Goal: Task Accomplishment & Management: Complete application form

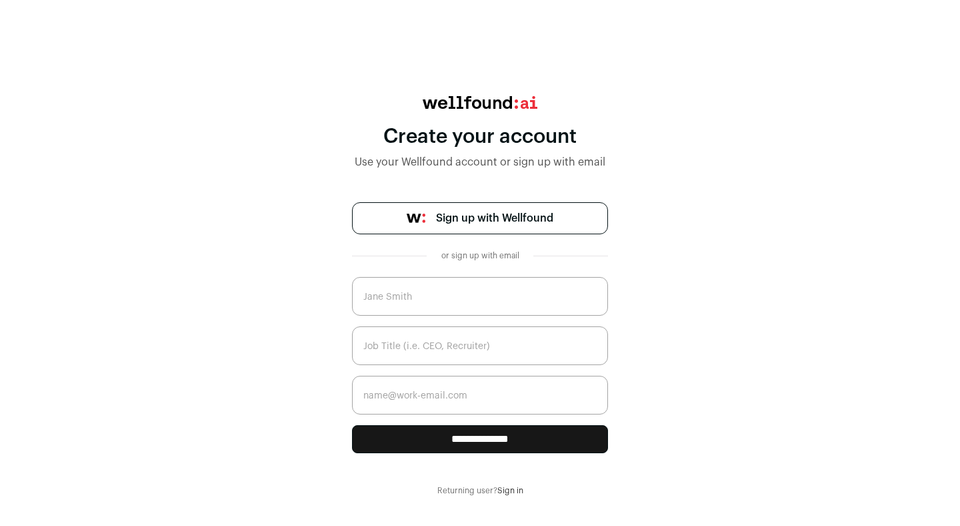
click at [438, 292] on input "text" at bounding box center [480, 296] width 256 height 39
type input "s"
type input "[PERSON_NAME]"
type input "Managing Director"
type input "S"
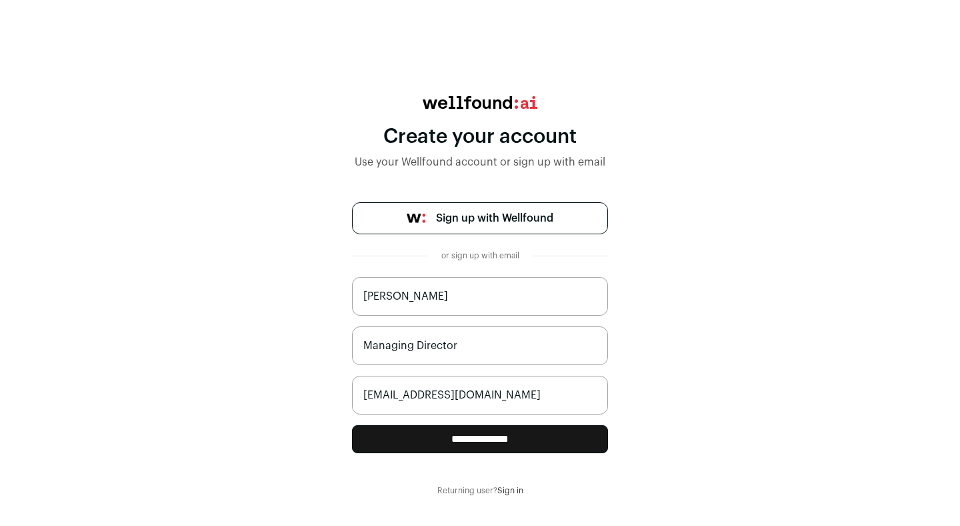
type input "[EMAIL_ADDRESS][DOMAIN_NAME]"
click at [479, 443] on input "**********" at bounding box center [480, 439] width 256 height 28
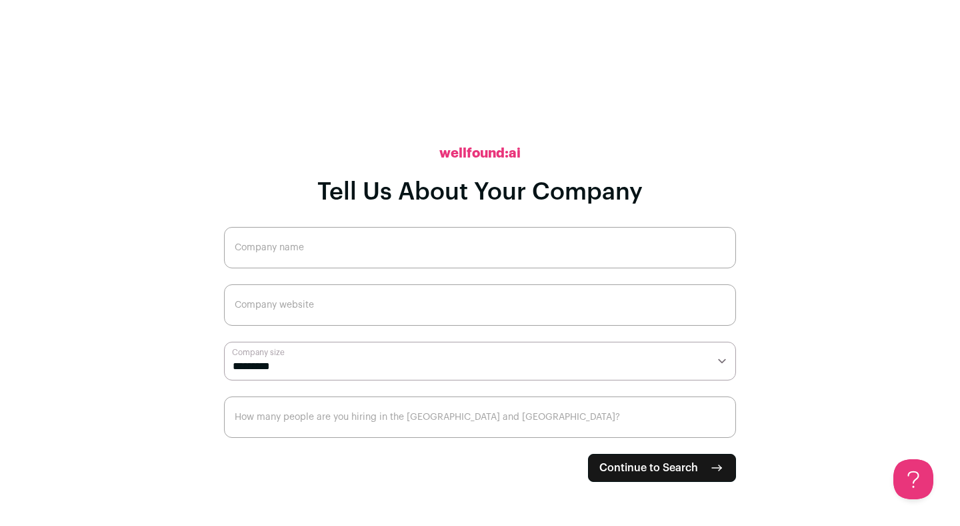
click at [325, 241] on input "Company name" at bounding box center [480, 247] width 512 height 41
type input "Constructalent"
click at [325, 369] on select "**********" at bounding box center [480, 360] width 512 height 39
select select "*"
click at [224, 341] on select "**********" at bounding box center [480, 360] width 512 height 39
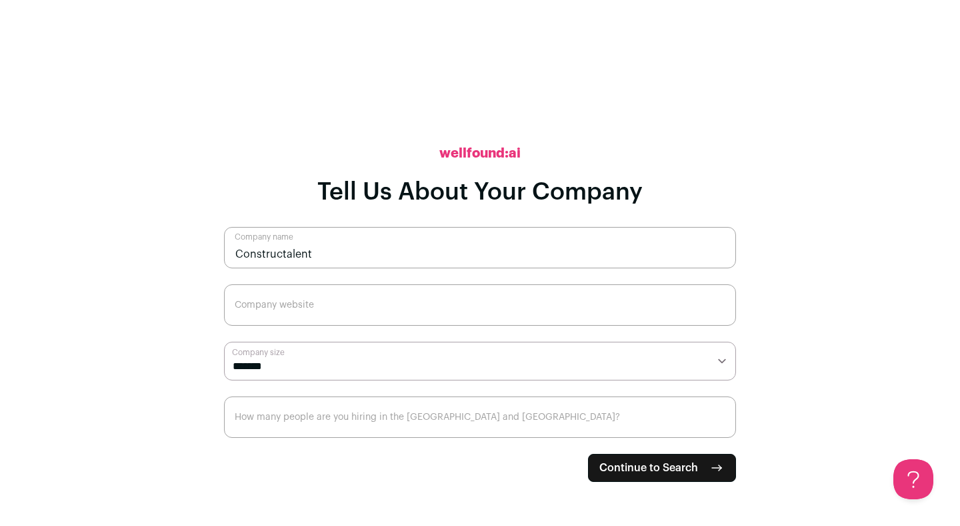
click at [326, 413] on input "How many people are you hiring in the [GEOGRAPHIC_DATA] and [GEOGRAPHIC_DATA]?" at bounding box center [480, 416] width 512 height 41
type input "0"
click at [720, 427] on input "0" at bounding box center [480, 416] width 512 height 41
click at [348, 427] on input "How many people are you hiring in the [GEOGRAPHIC_DATA] and [GEOGRAPHIC_DATA]?" at bounding box center [480, 416] width 512 height 41
type input "12"
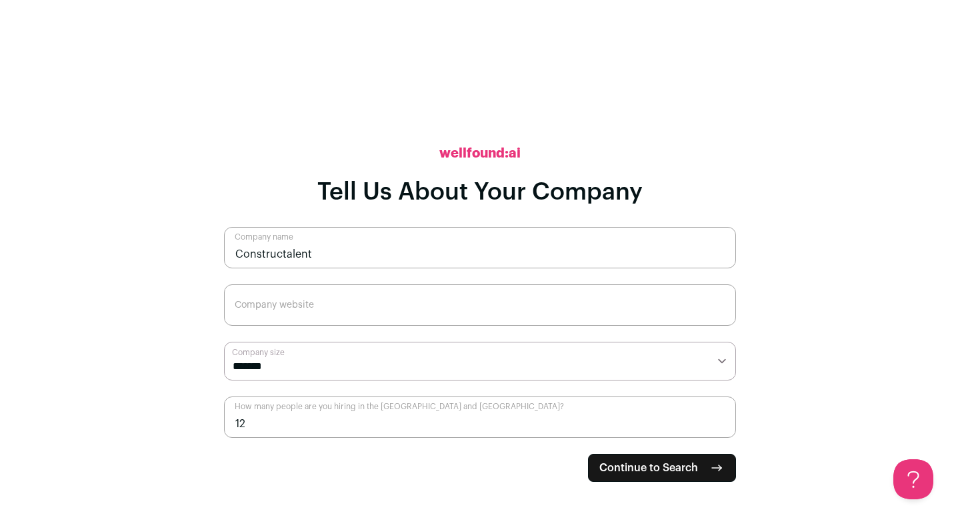
click at [670, 459] on span "Continue to Search" at bounding box center [649, 467] width 99 height 16
click at [281, 307] on input "Company website" at bounding box center [480, 304] width 512 height 41
click at [273, 306] on input "Company website" at bounding box center [480, 304] width 512 height 41
paste input "[URL][DOMAIN_NAME]"
type input "[URL][DOMAIN_NAME]"
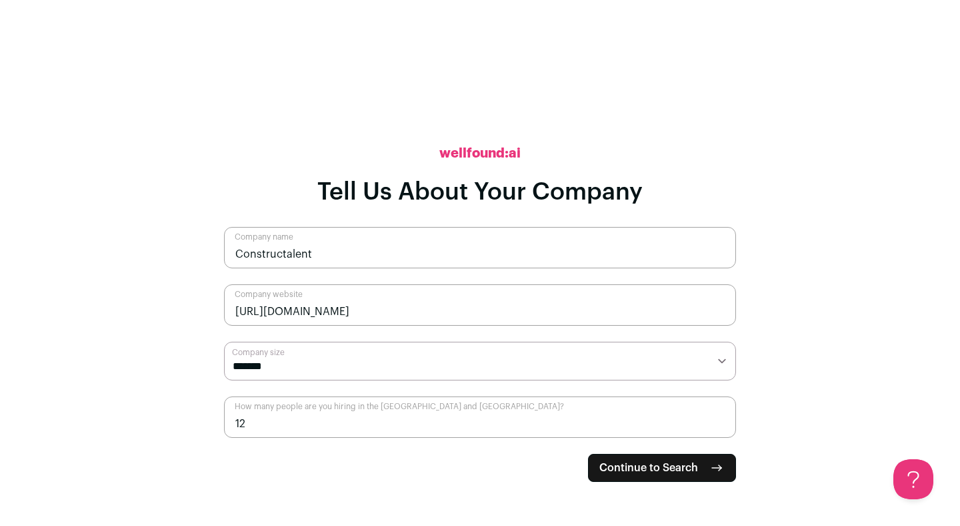
click at [796, 275] on main "**********" at bounding box center [480, 263] width 960 height 526
click at [662, 473] on span "Continue to Search" at bounding box center [649, 467] width 99 height 16
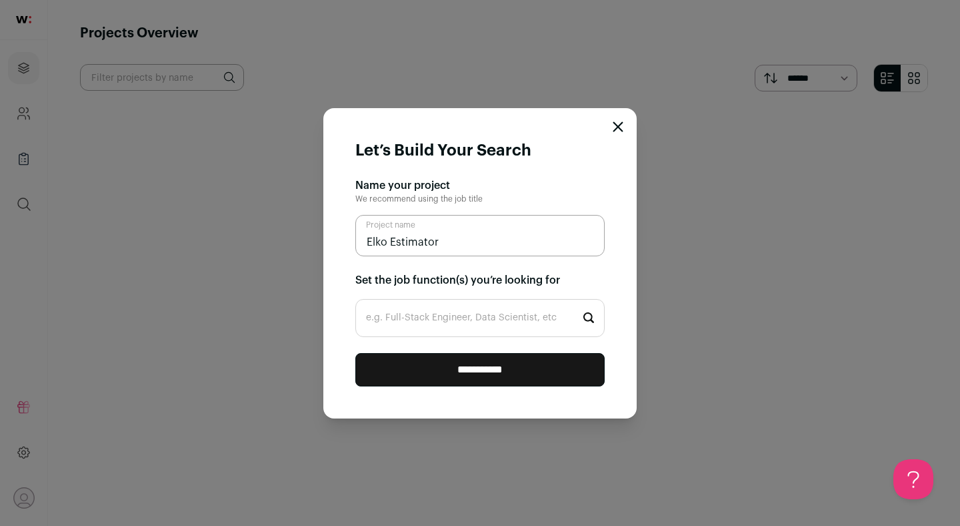
type input "Elko Estimator"
click at [482, 315] on input "e.g. Full-Stack Engineer, Data Scientist, etc" at bounding box center [479, 318] width 249 height 38
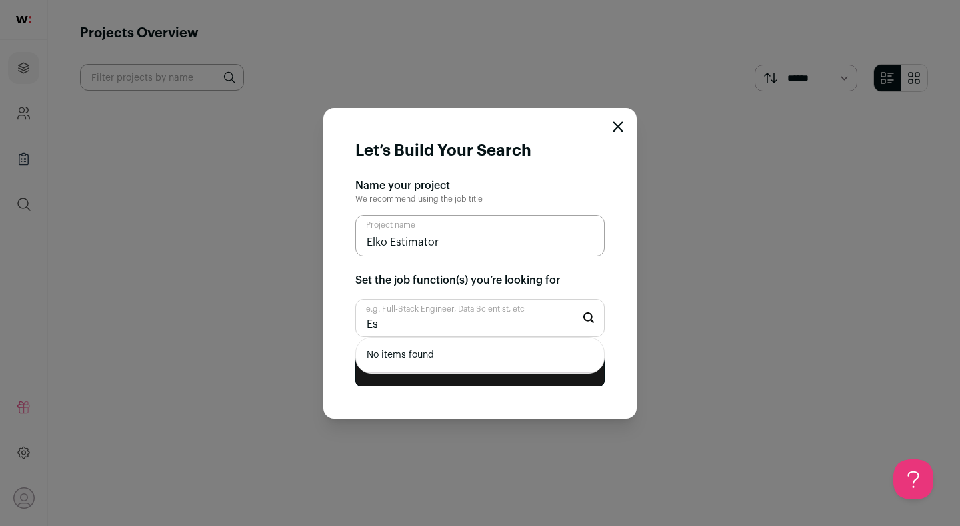
type input "E"
type input "Project Estimator"
click at [355, 353] on input "**********" at bounding box center [479, 369] width 249 height 33
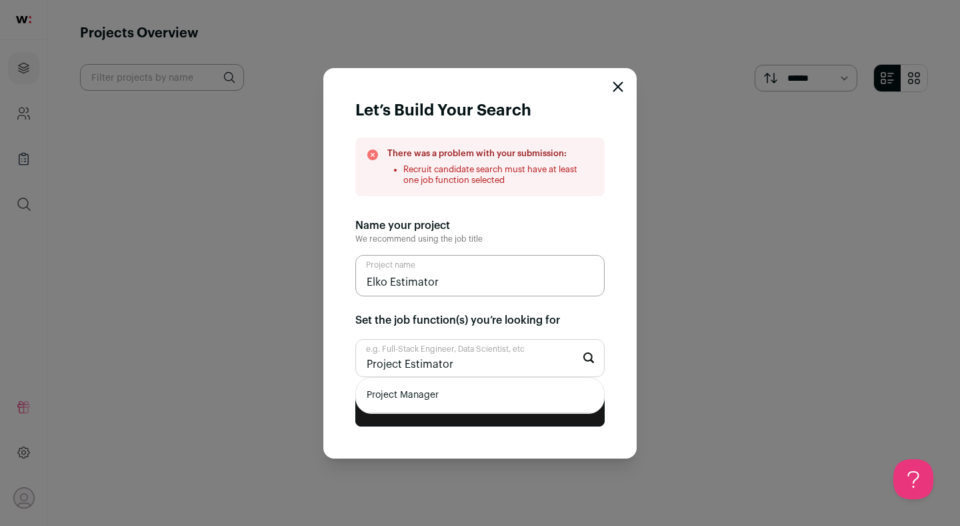
click at [554, 237] on div "Name your project We recommend using the job title" at bounding box center [479, 230] width 249 height 27
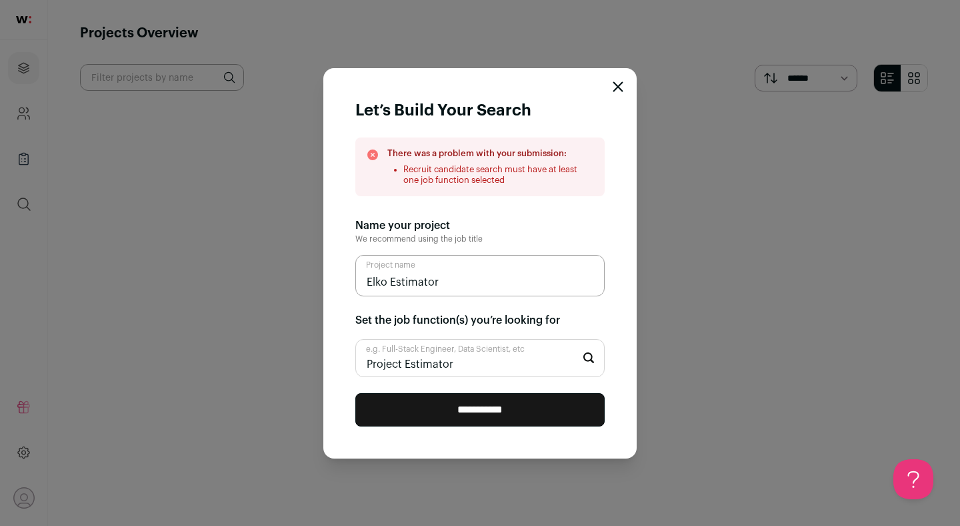
click at [475, 374] on input "Project Estimator" at bounding box center [479, 358] width 249 height 38
click at [466, 367] on input "Project Estimator" at bounding box center [479, 358] width 249 height 38
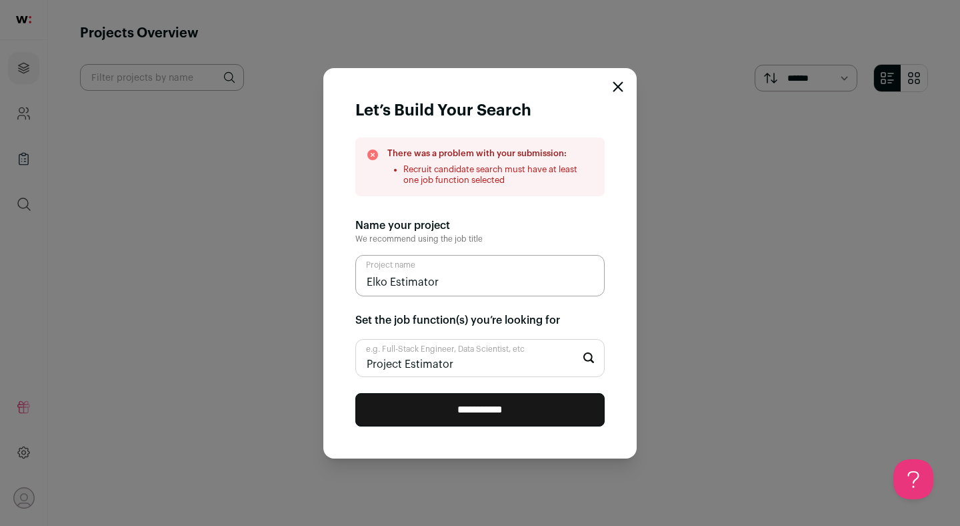
click at [466, 367] on input "Project Estimator" at bounding box center [479, 358] width 249 height 38
type input "S"
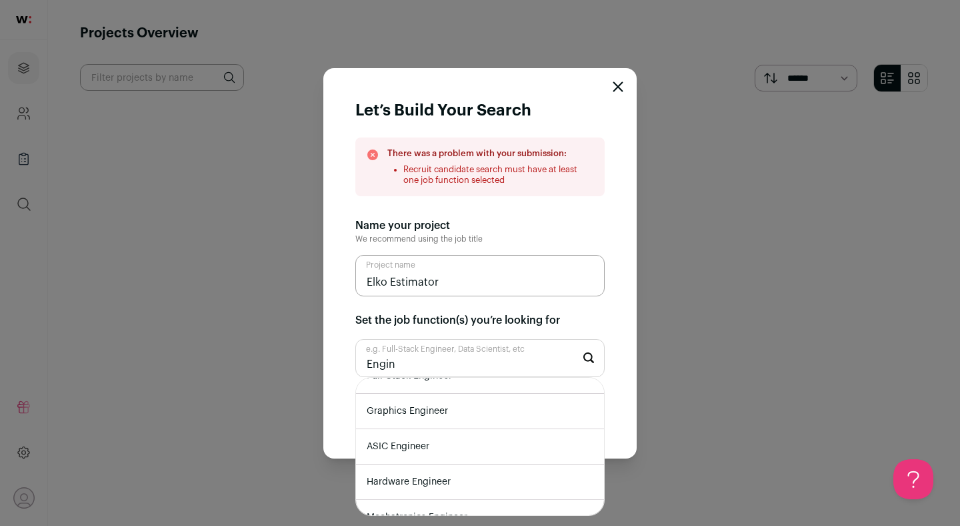
scroll to position [393, 0]
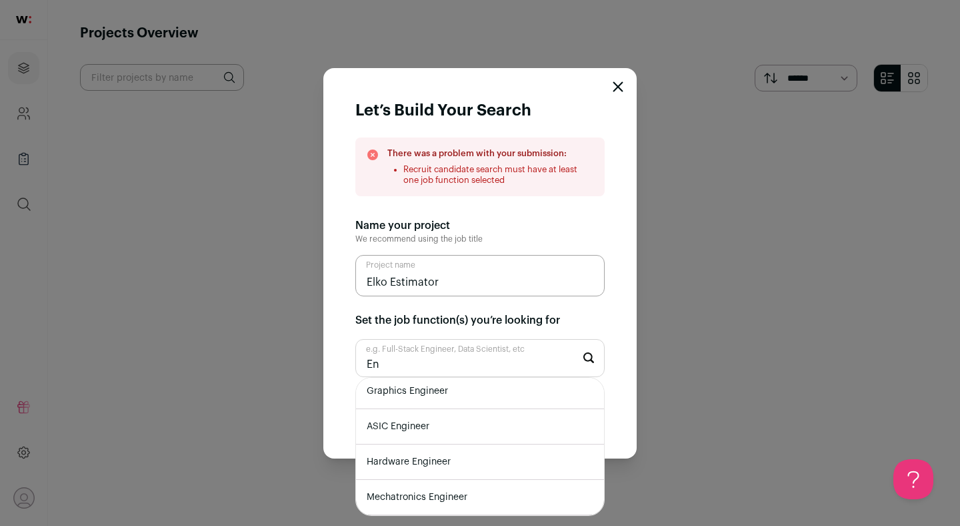
type input "E"
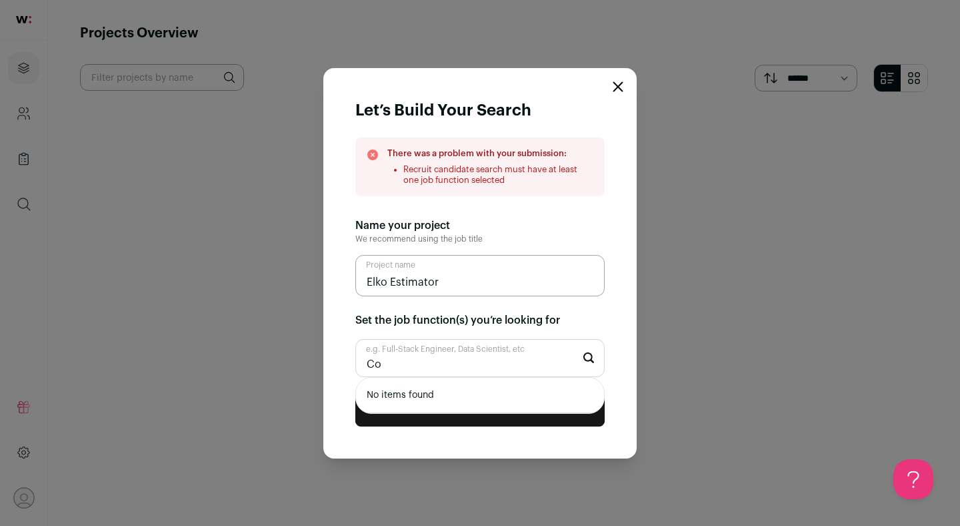
type input "C"
type input "f"
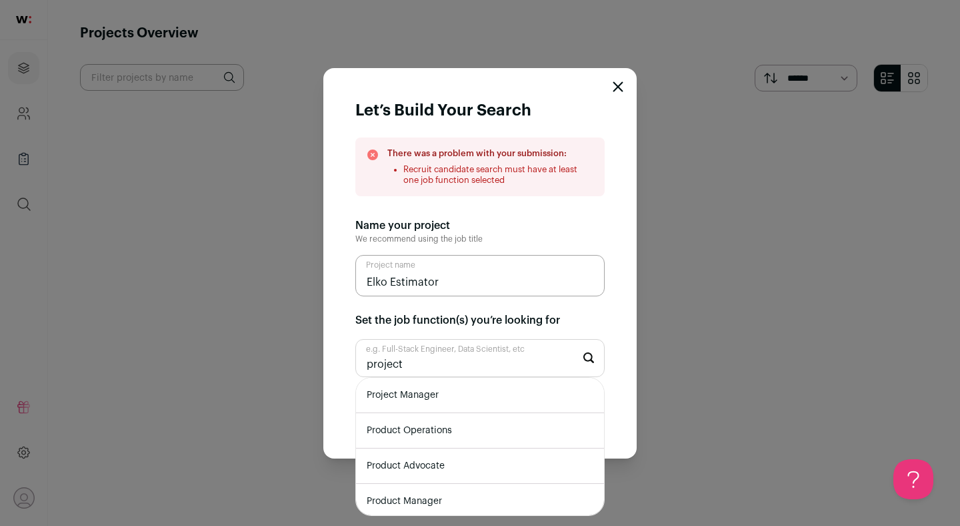
type input "project"
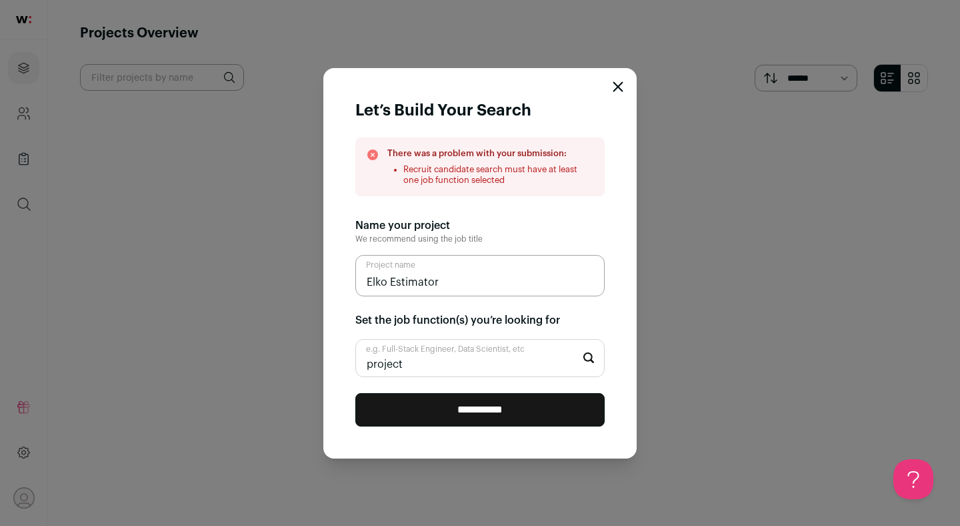
click at [618, 86] on icon "Close modal" at bounding box center [618, 86] width 9 height 9
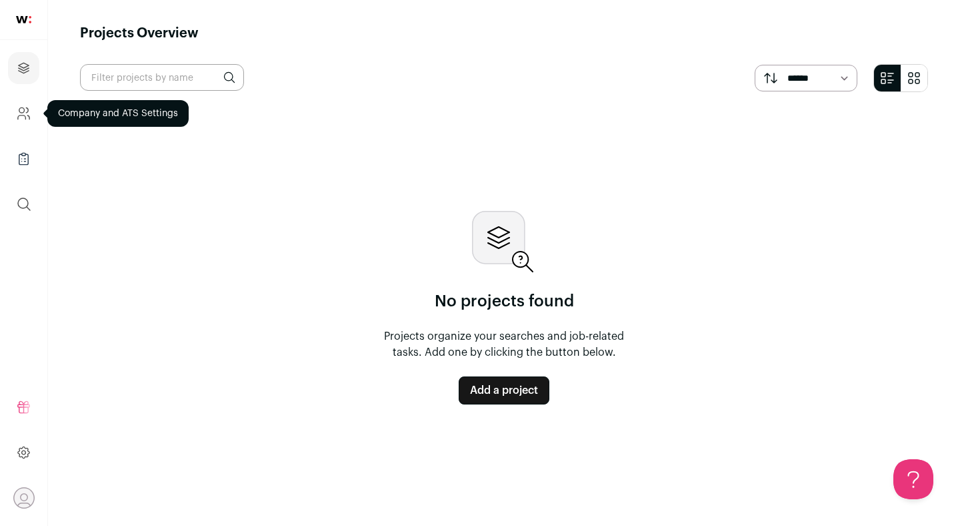
click at [28, 116] on icon "Company and ATS Settings" at bounding box center [23, 113] width 15 height 16
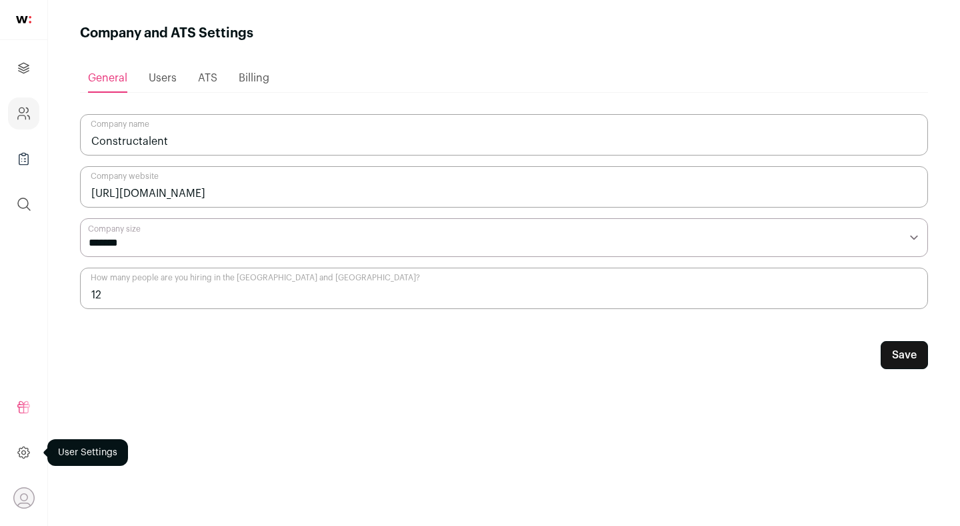
click at [20, 446] on icon at bounding box center [23, 452] width 15 height 16
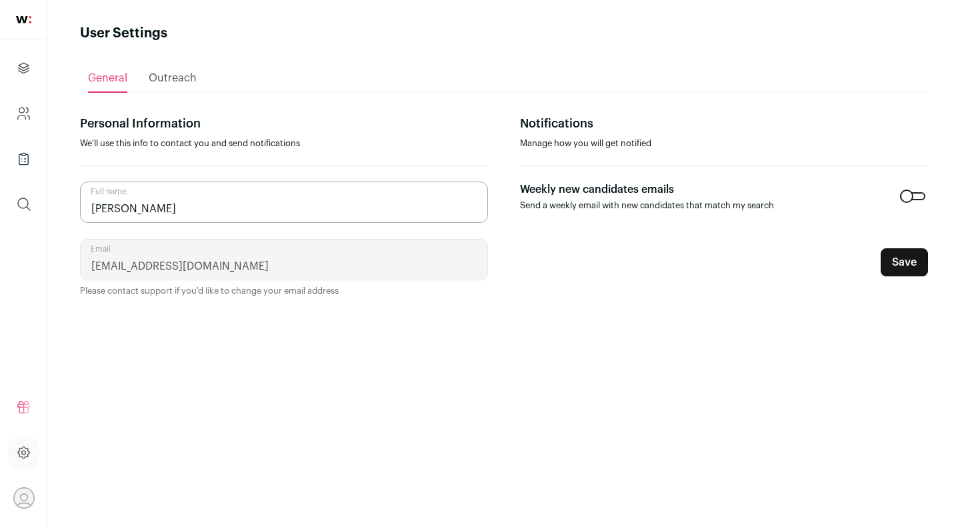
click at [24, 502] on icon "Open dropdown" at bounding box center [24, 504] width 16 height 5
click at [23, 23] on img at bounding box center [23, 19] width 15 height 7
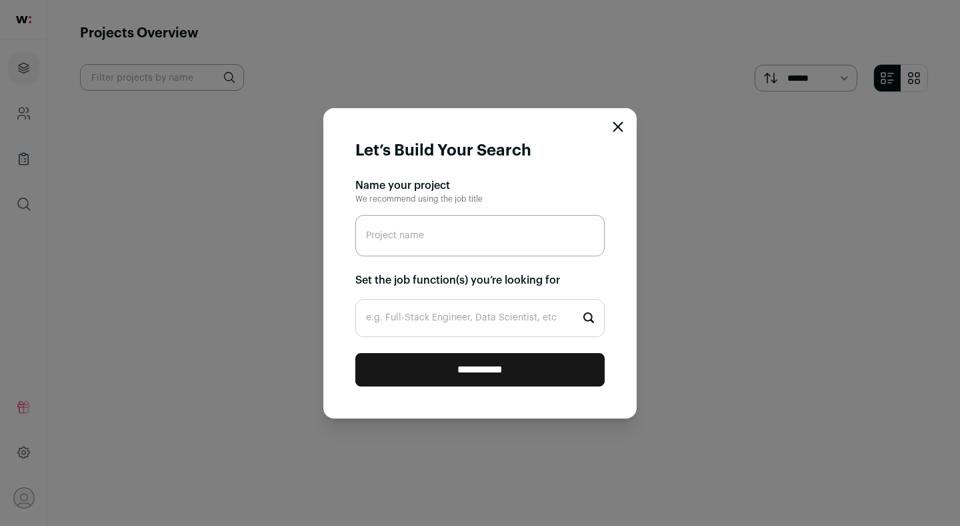
click at [618, 124] on icon "Close modal" at bounding box center [618, 126] width 11 height 11
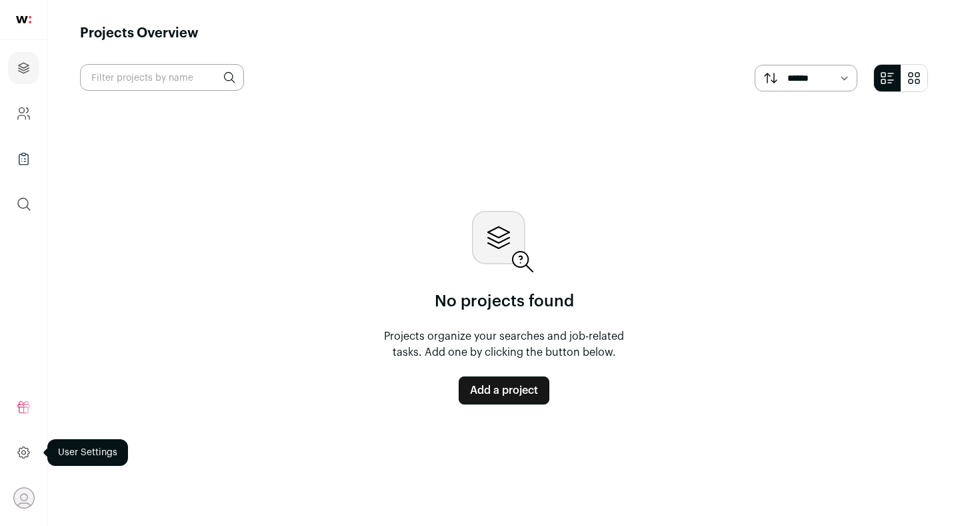
click at [28, 452] on icon at bounding box center [23, 451] width 11 height 11
